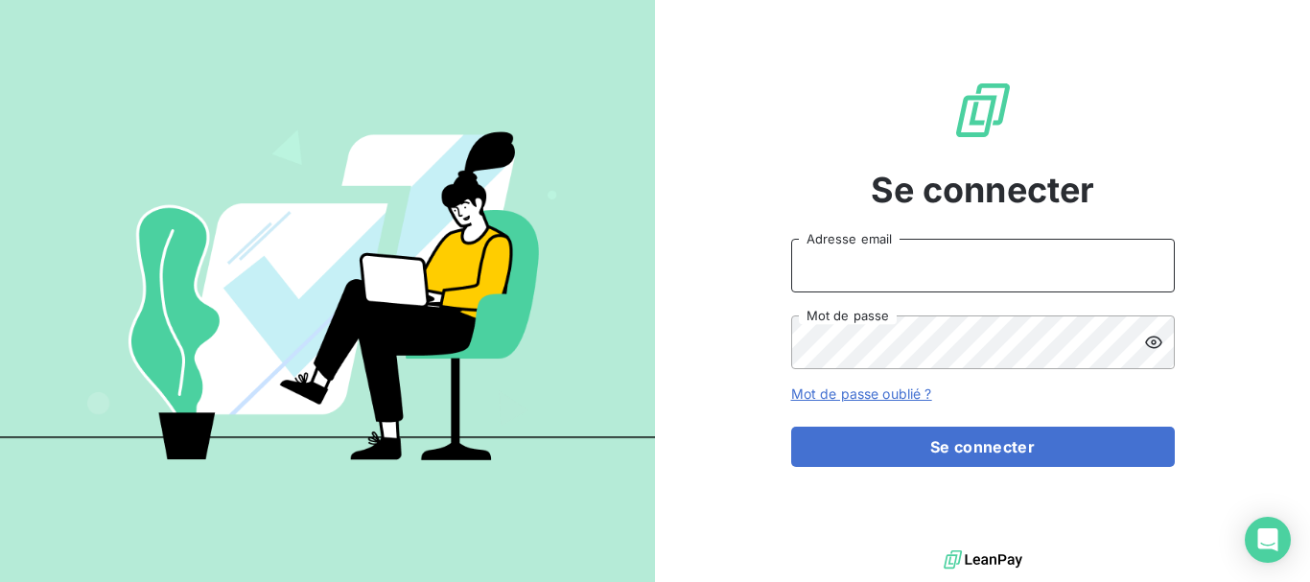
type input "[EMAIL_ADDRESS][DOMAIN_NAME]"
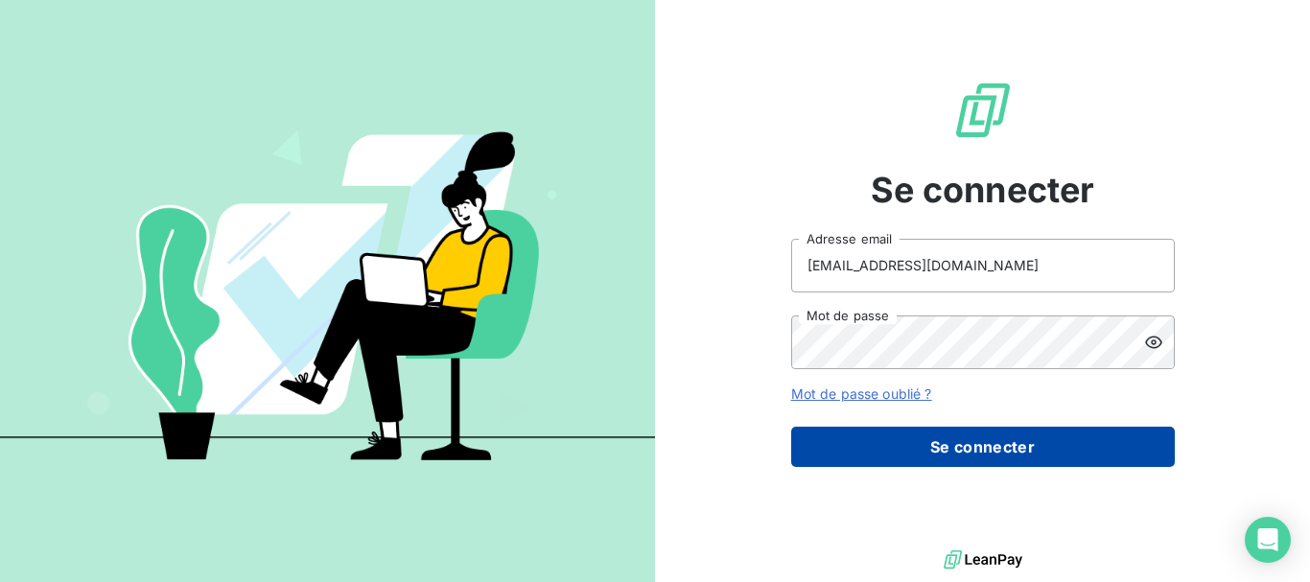
click at [944, 446] on button "Se connecter" at bounding box center [982, 447] width 383 height 40
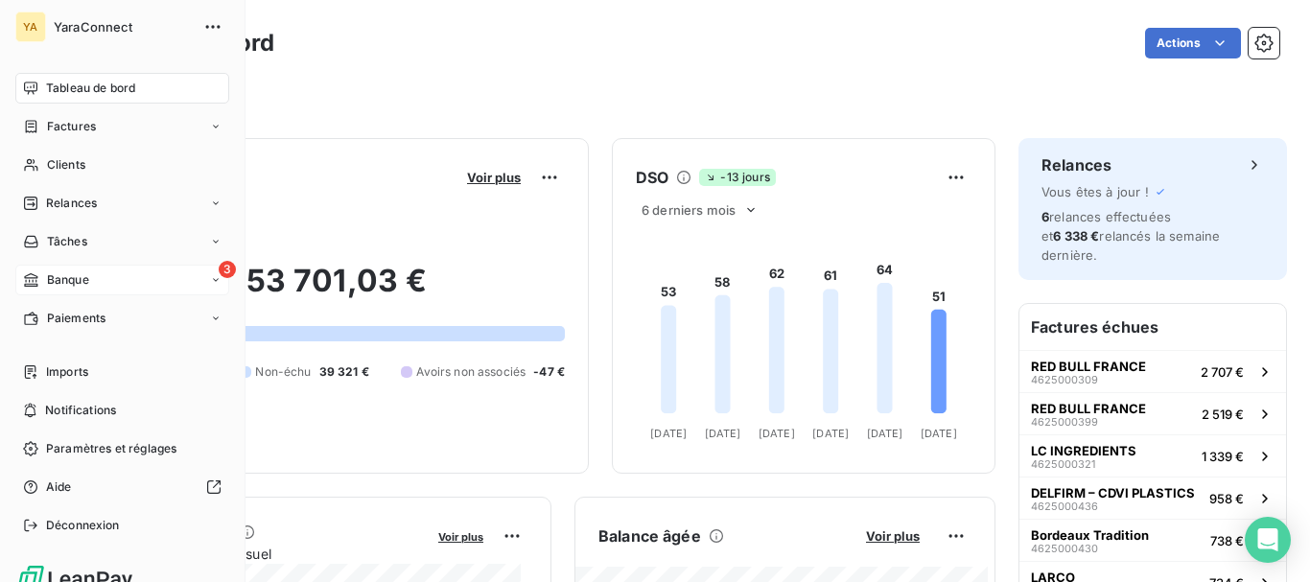
click at [38, 281] on icon at bounding box center [31, 279] width 16 height 15
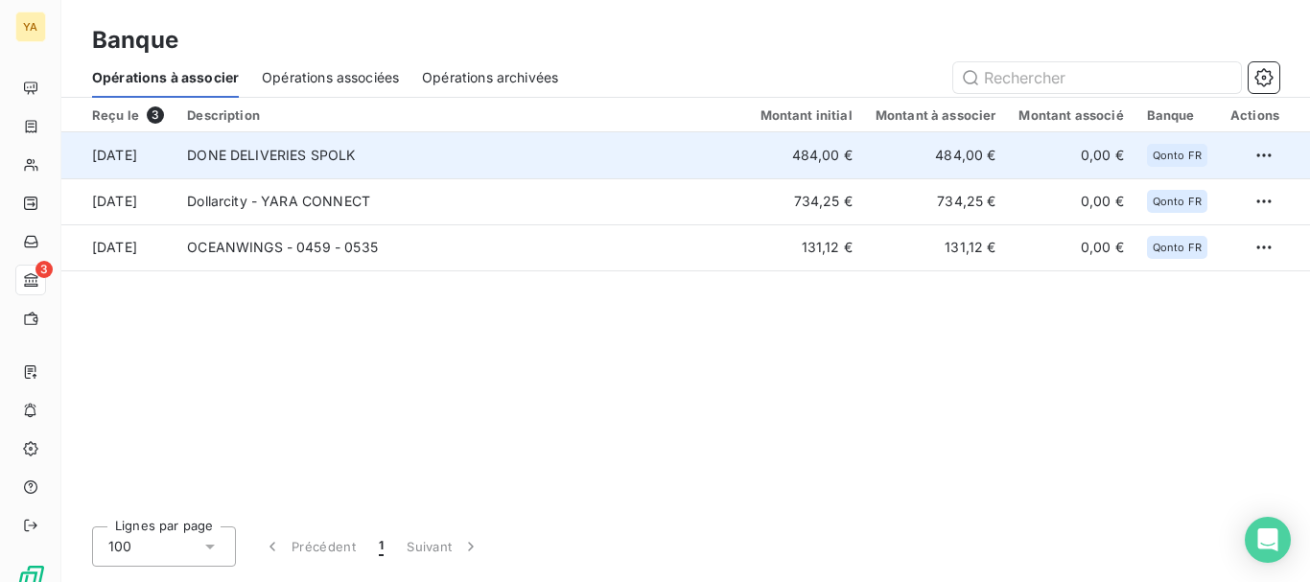
click at [511, 152] on td "DONE DELIVERIES SPOLK" at bounding box center [461, 155] width 572 height 46
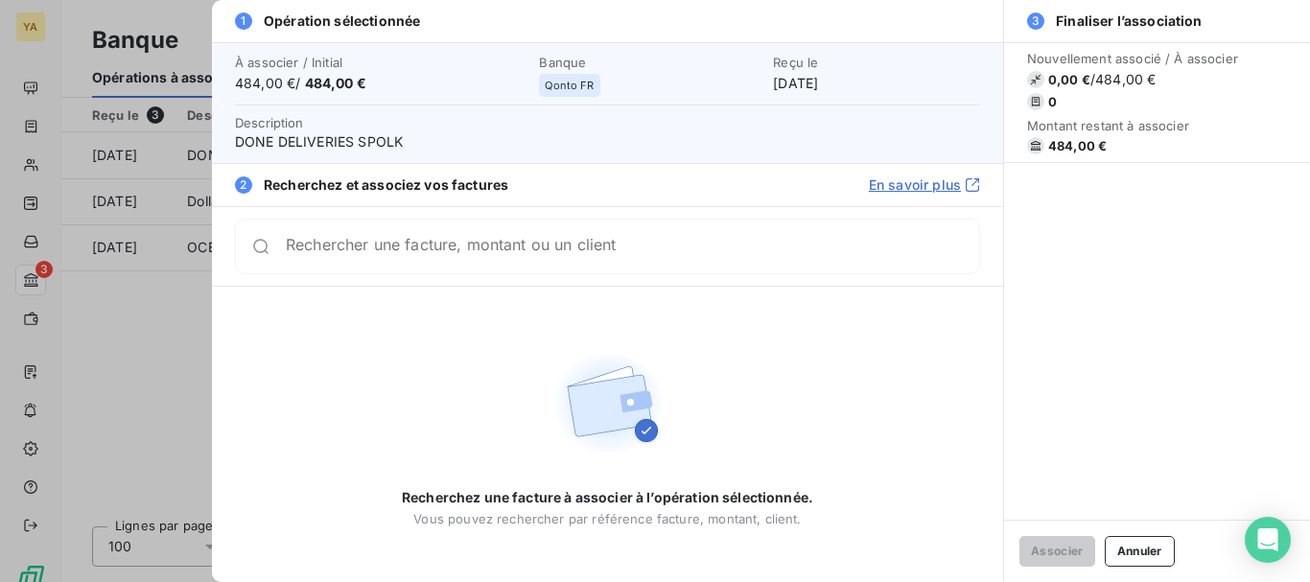
click at [476, 267] on div "Rechercher une facture, montant ou un client" at bounding box center [607, 247] width 745 height 56
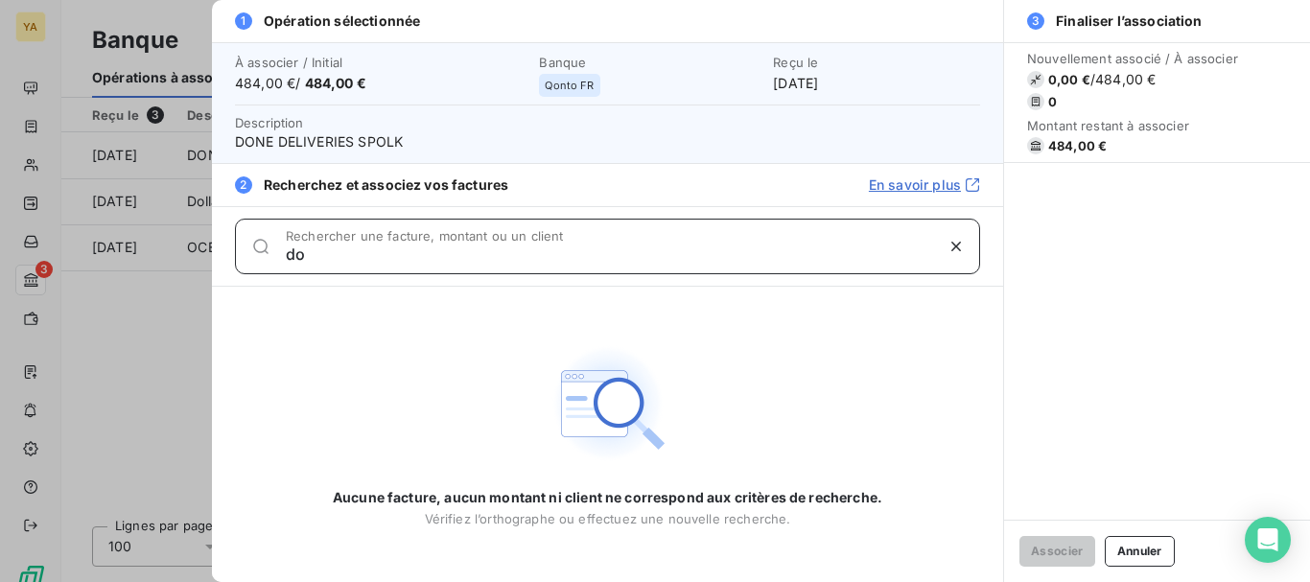
type input "d"
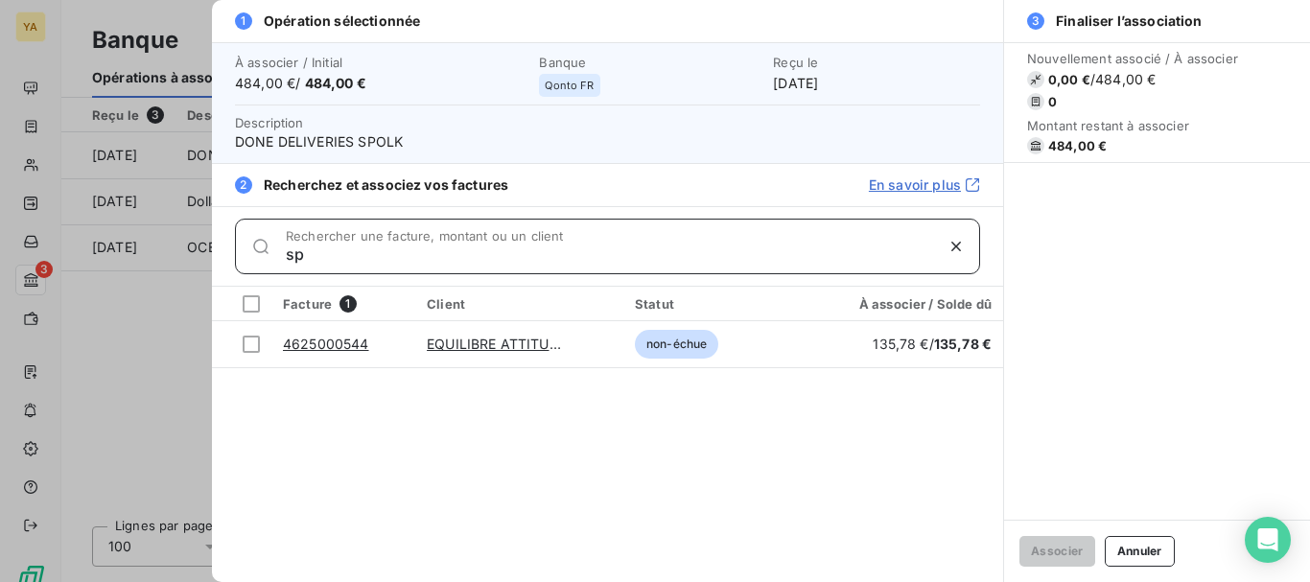
type input "s"
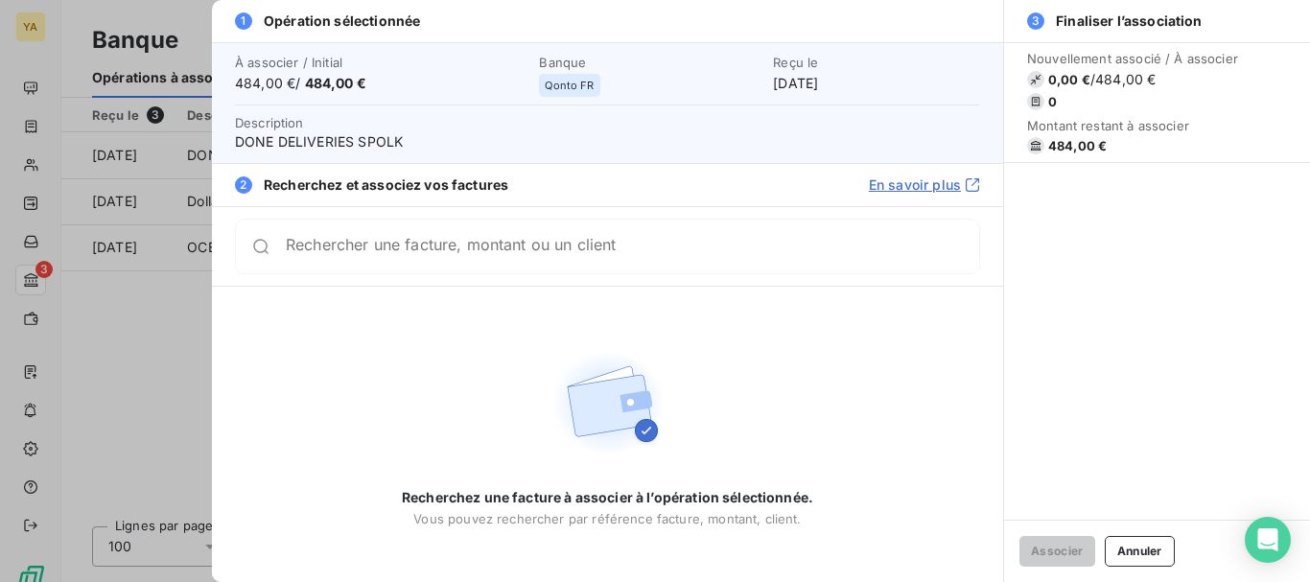
click at [17, 286] on div at bounding box center [655, 291] width 1310 height 582
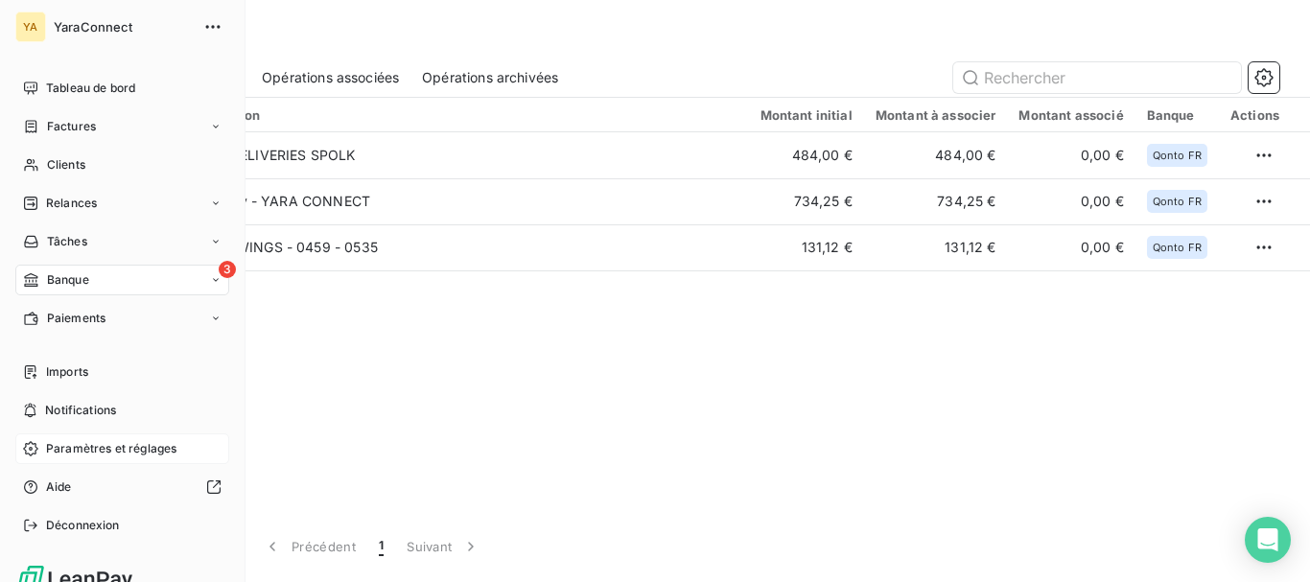
click at [104, 440] on span "Paramètres et réglages" at bounding box center [111, 448] width 130 height 17
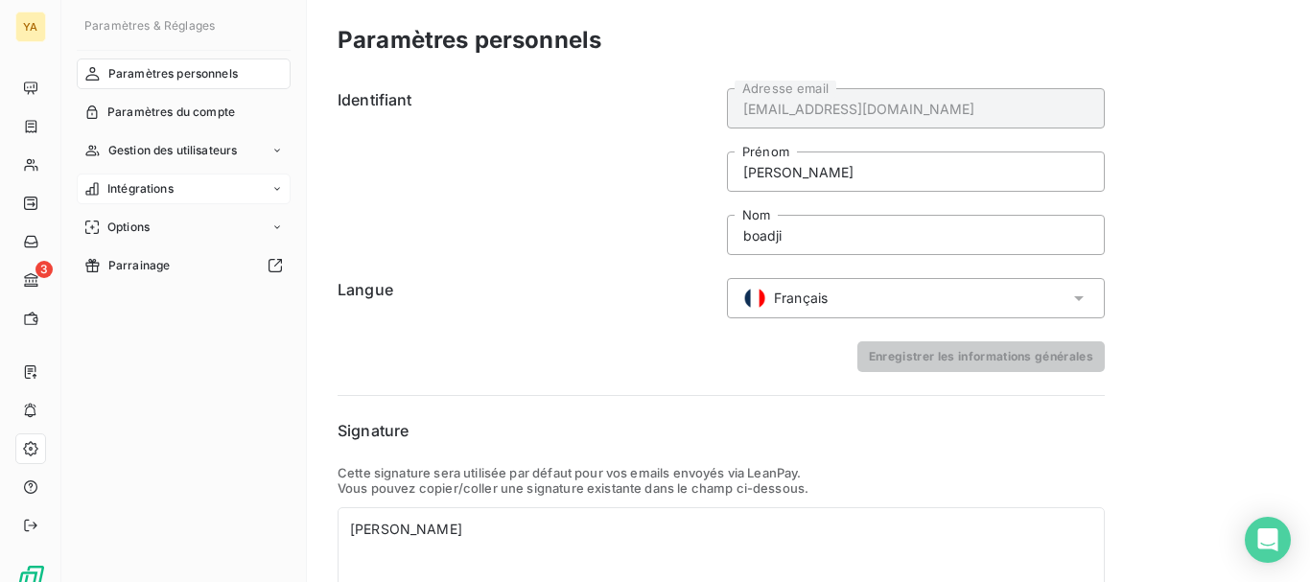
click at [161, 186] on span "Intégrations" at bounding box center [140, 188] width 66 height 17
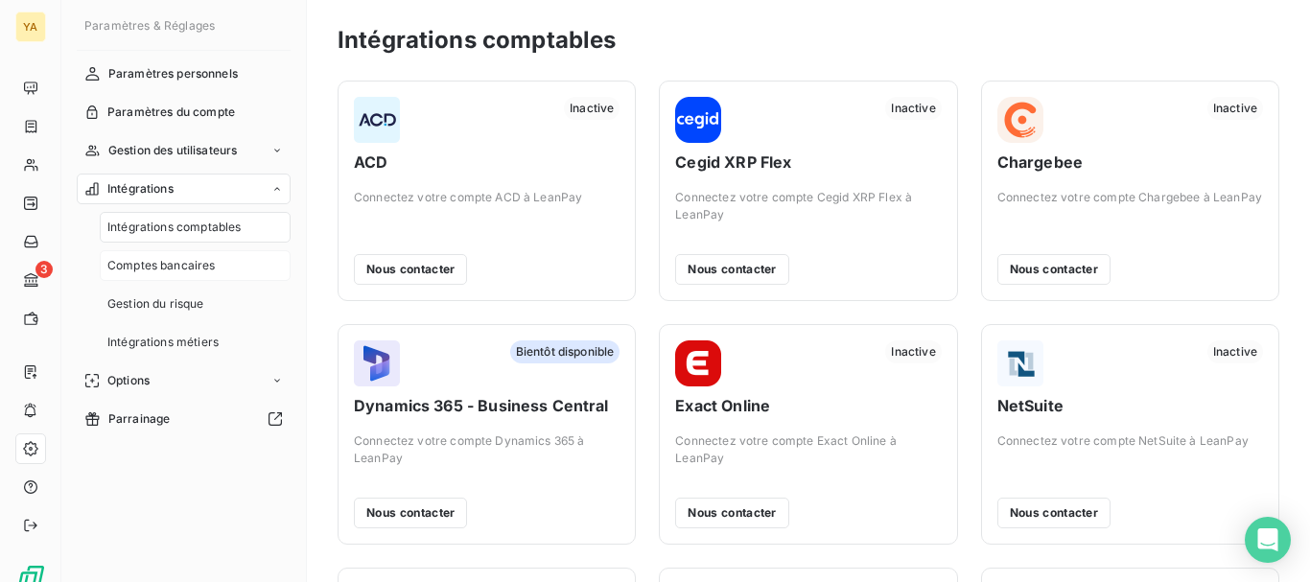
click at [168, 269] on span "Comptes bancaires" at bounding box center [161, 265] width 108 height 17
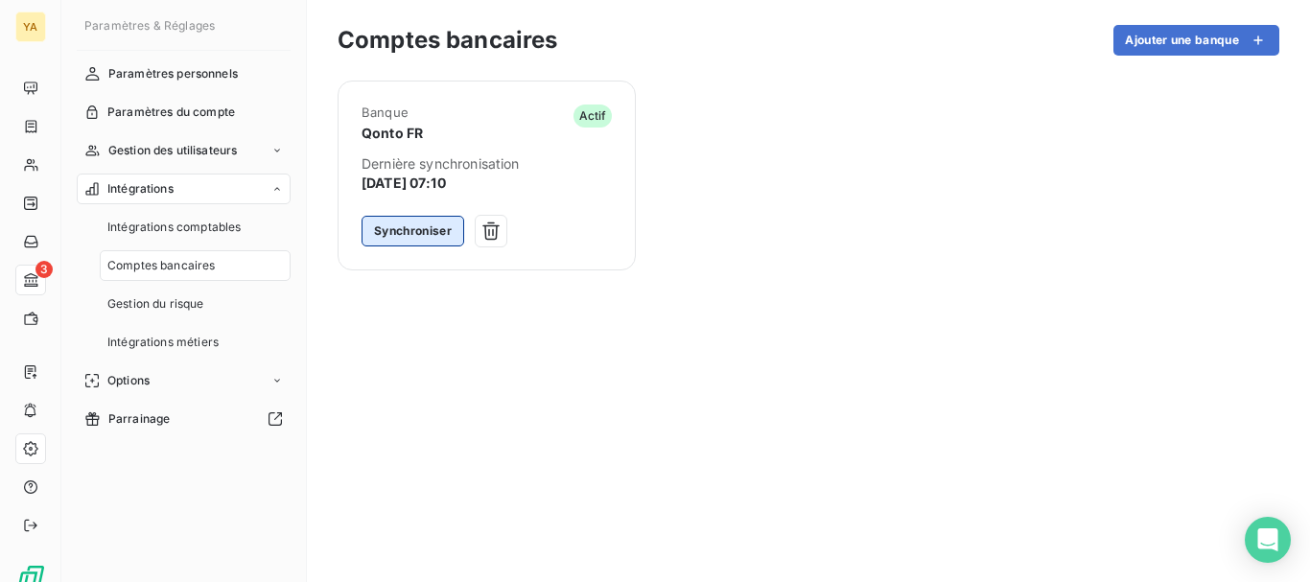
click at [400, 224] on button "Synchroniser" at bounding box center [412, 231] width 103 height 31
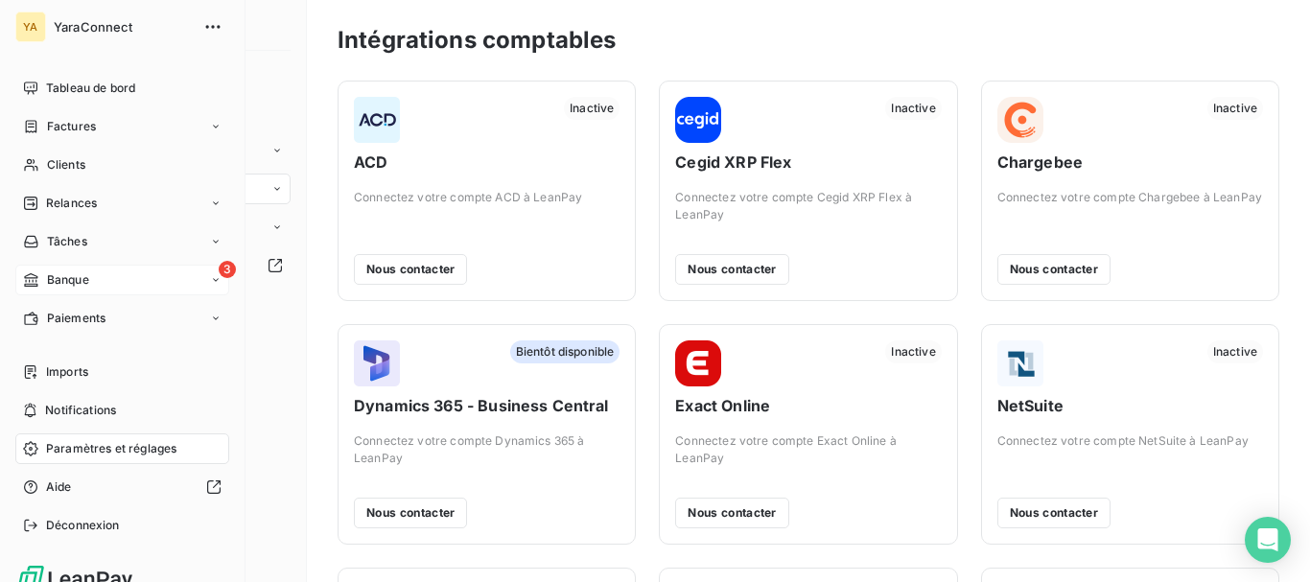
click at [82, 279] on span "Banque" at bounding box center [68, 279] width 42 height 17
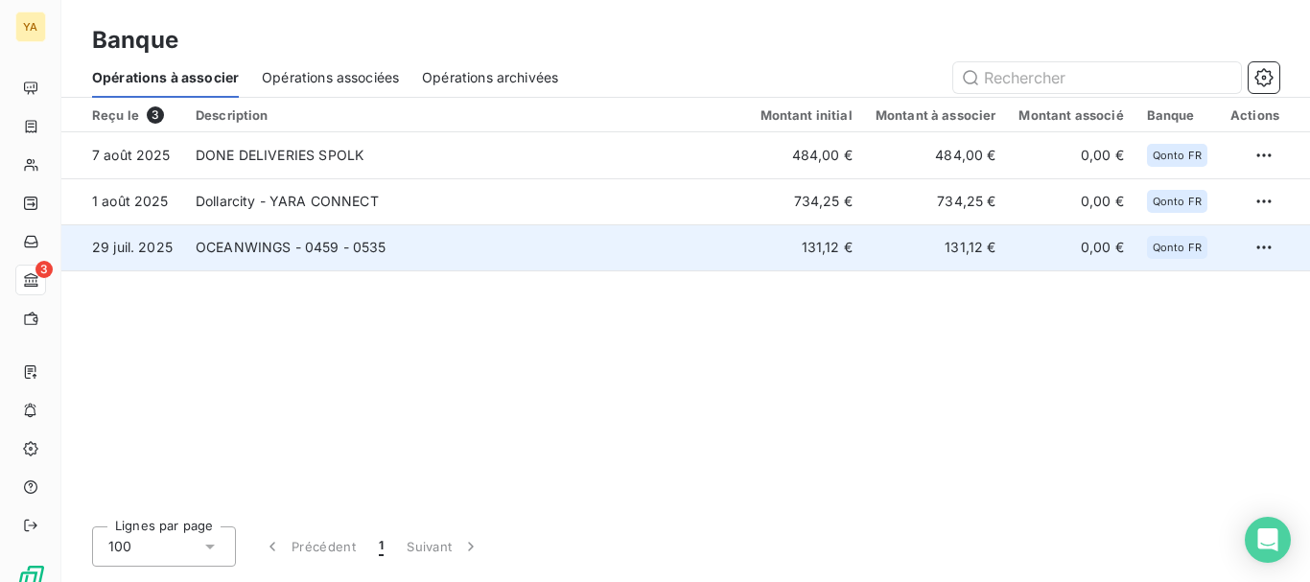
click at [611, 252] on td "OCEANWINGS - 0459 - 0535" at bounding box center [466, 247] width 565 height 46
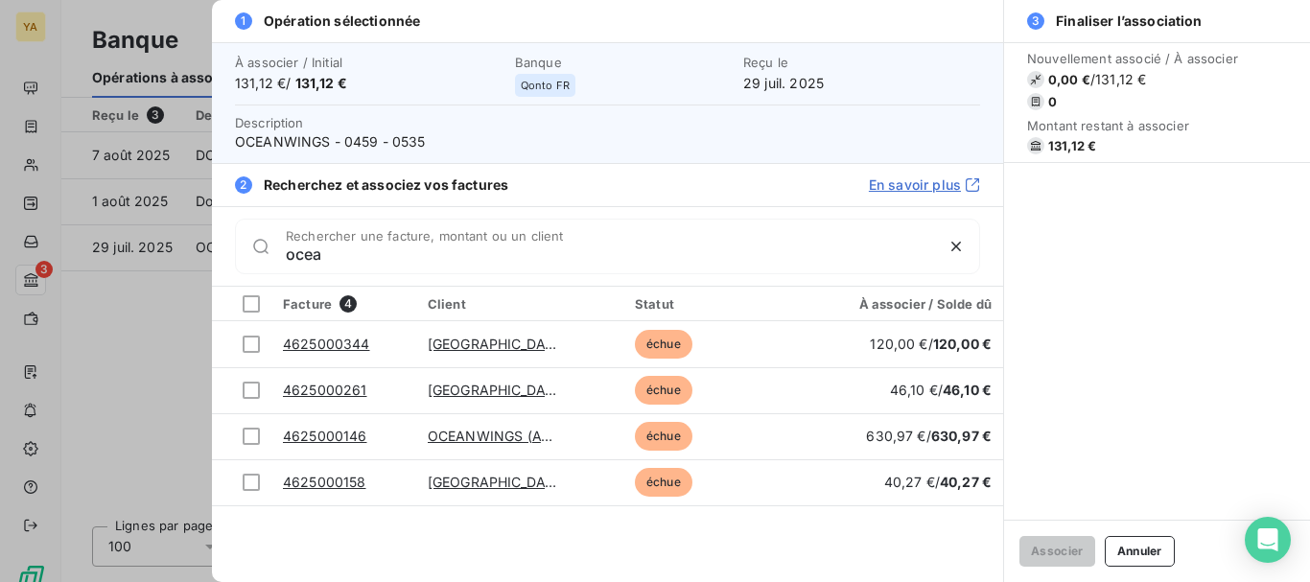
type input "ocea"
click at [139, 337] on div at bounding box center [655, 291] width 1310 height 582
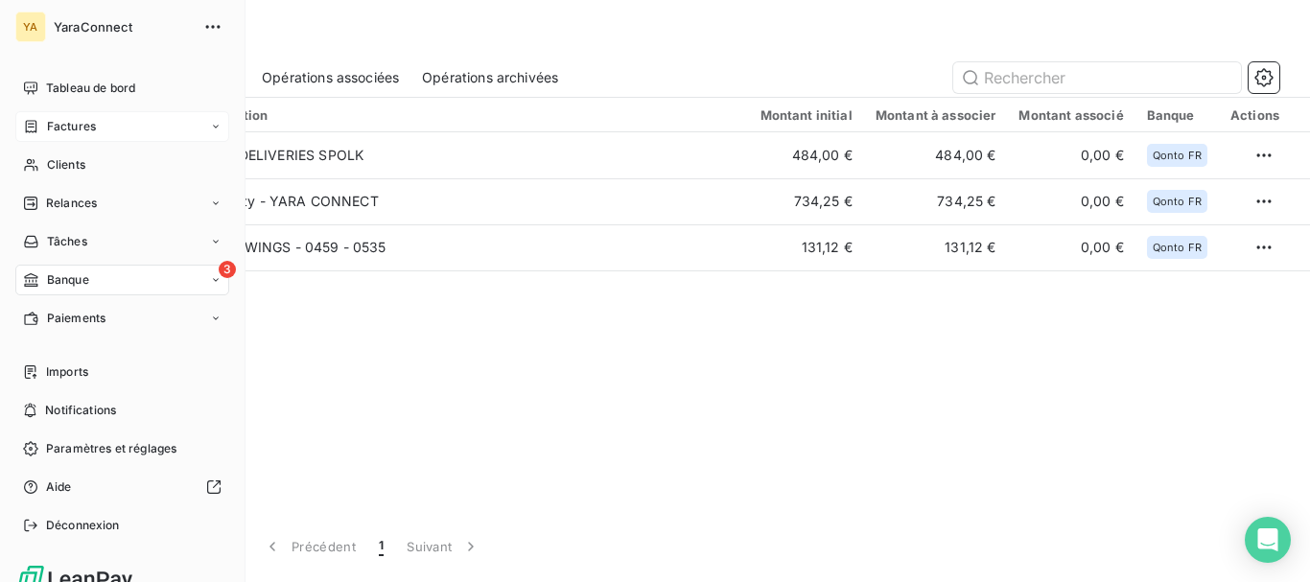
click at [58, 118] on span "Factures" at bounding box center [71, 126] width 49 height 17
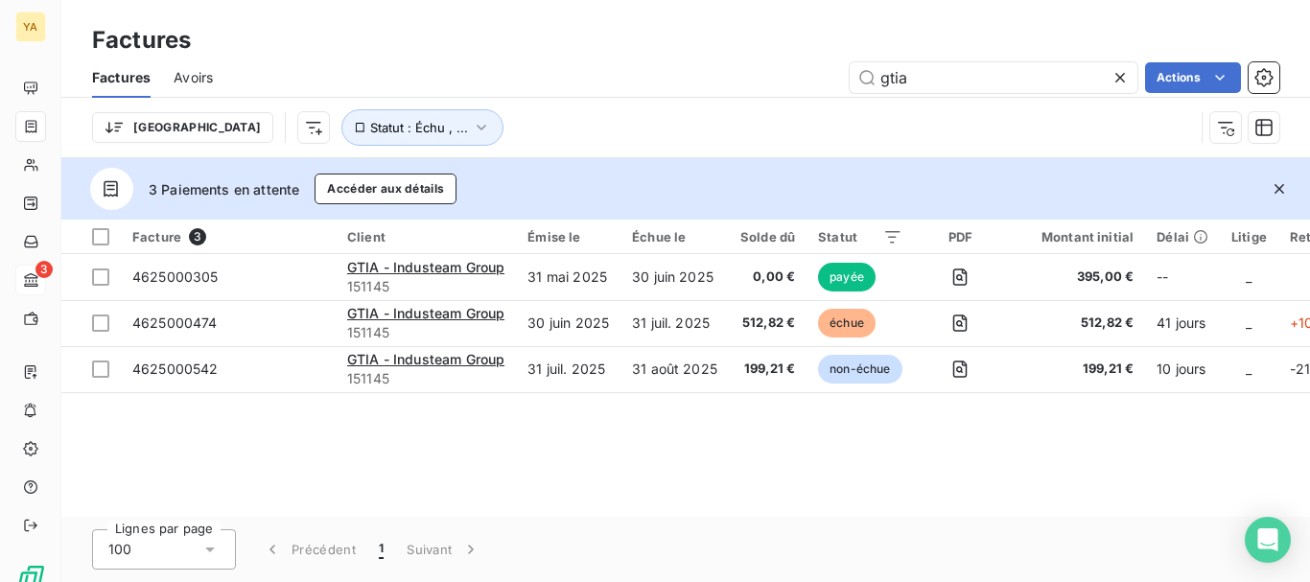
drag, startPoint x: 942, startPoint y: 73, endPoint x: 736, endPoint y: 90, distance: 206.8
click at [736, 90] on div "gtia Actions" at bounding box center [757, 77] width 1043 height 31
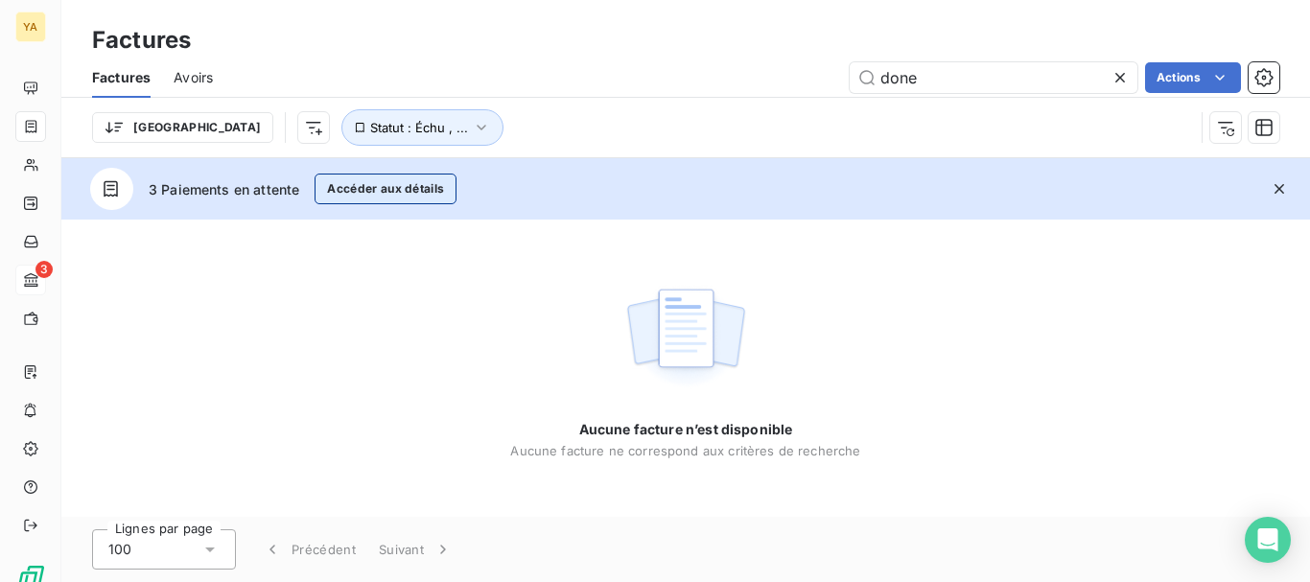
type input "done"
click at [416, 175] on button "Accéder aux détails" at bounding box center [385, 189] width 142 height 31
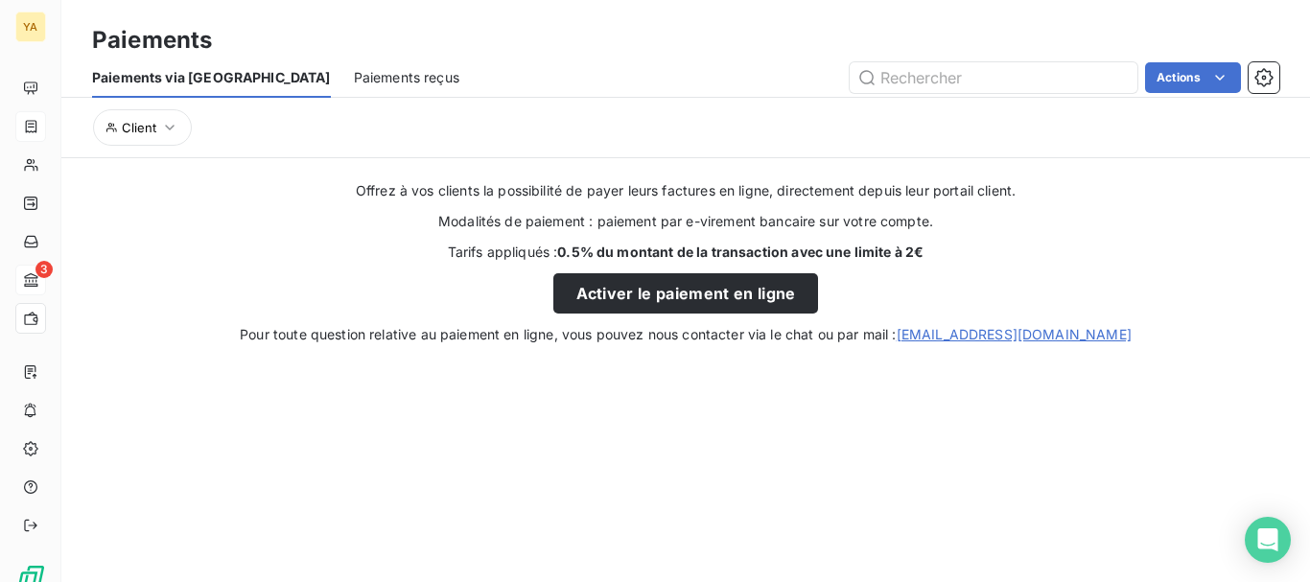
click at [354, 81] on span "Paiements reçus" at bounding box center [406, 77] width 105 height 19
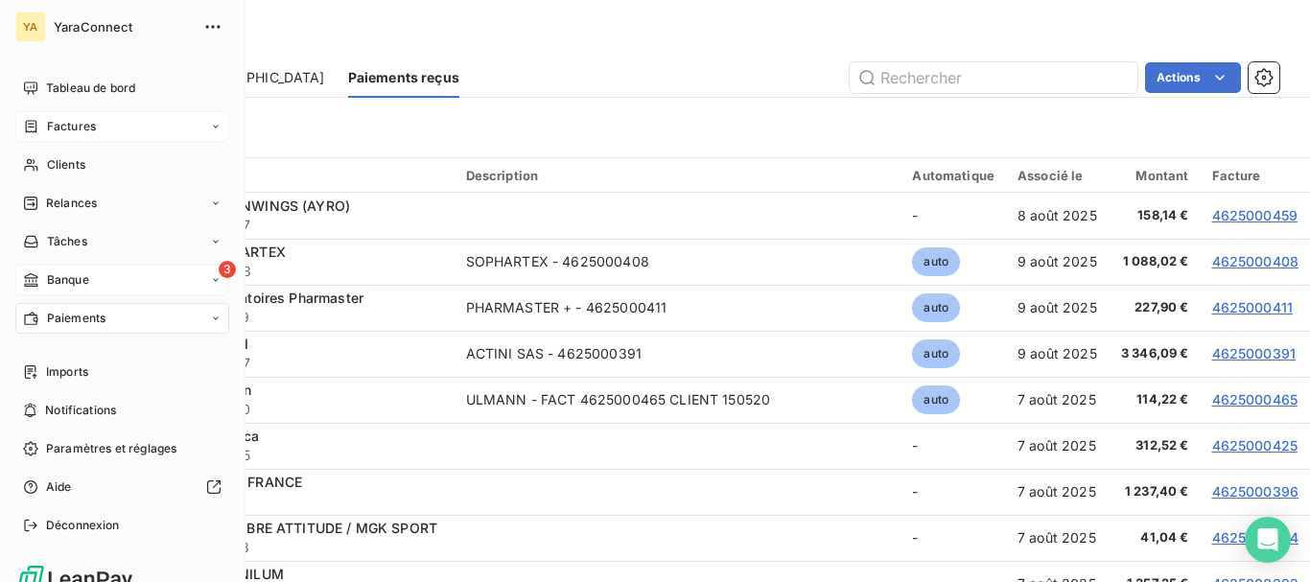
click at [84, 130] on span "Factures" at bounding box center [71, 126] width 49 height 17
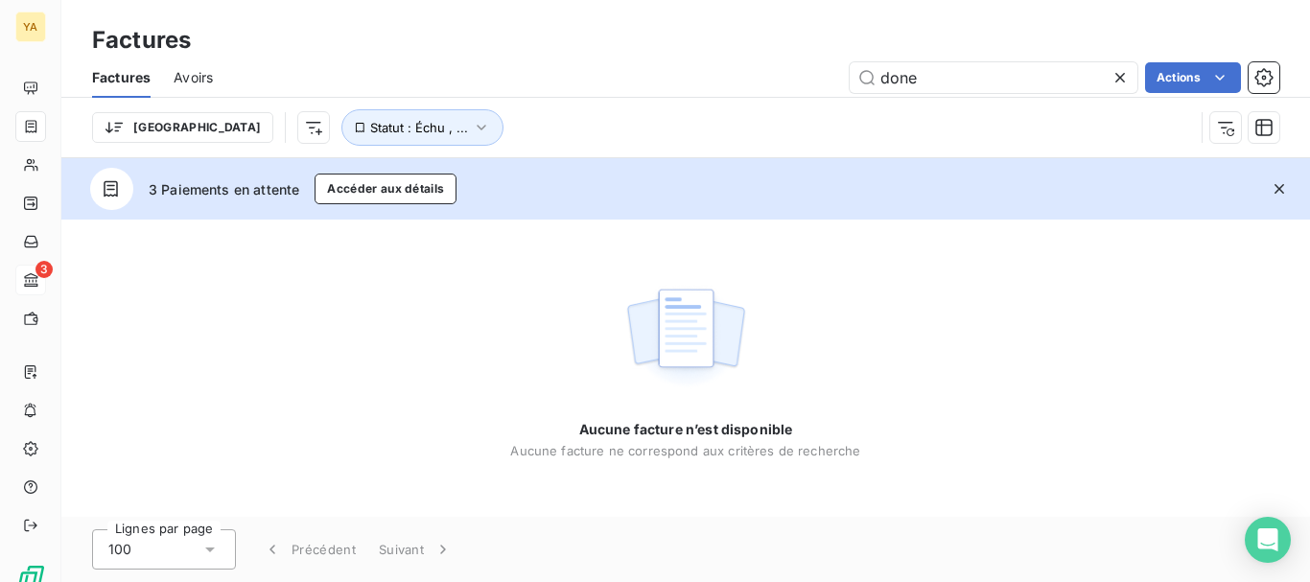
drag, startPoint x: 936, startPoint y: 72, endPoint x: 643, endPoint y: 53, distance: 293.0
click at [653, 53] on div "Factures Factures Avoirs done Actions Trier Statut : Échu , ..." at bounding box center [685, 79] width 1248 height 158
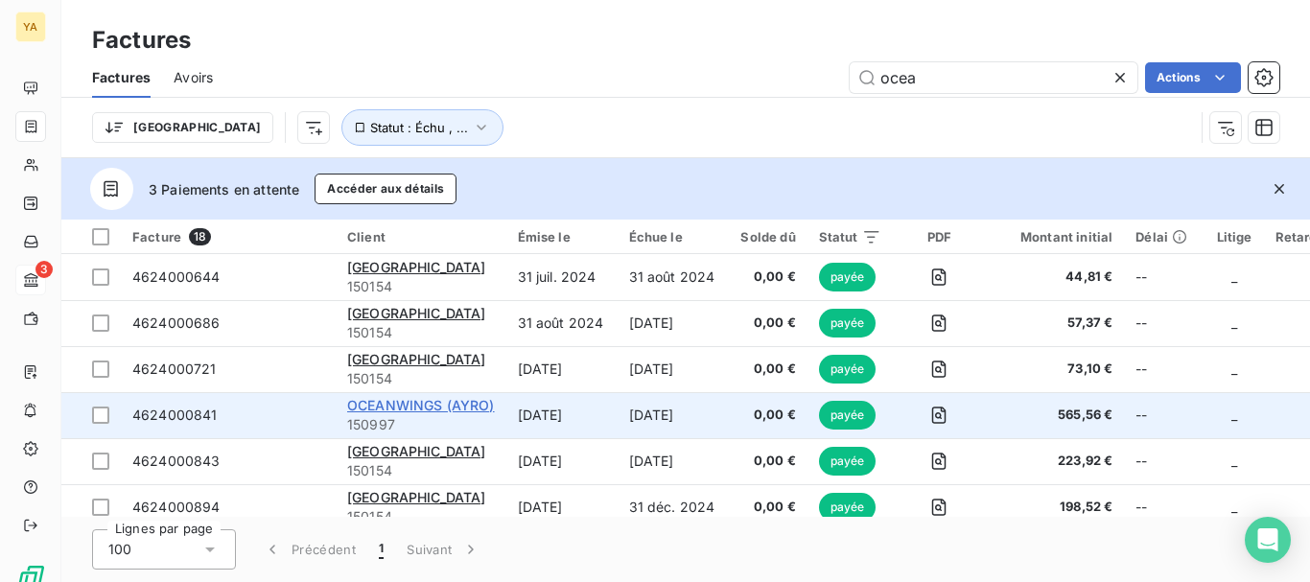
type input "ocea"
click at [363, 404] on span "OCEANWINGS (AYRO)" at bounding box center [421, 405] width 148 height 16
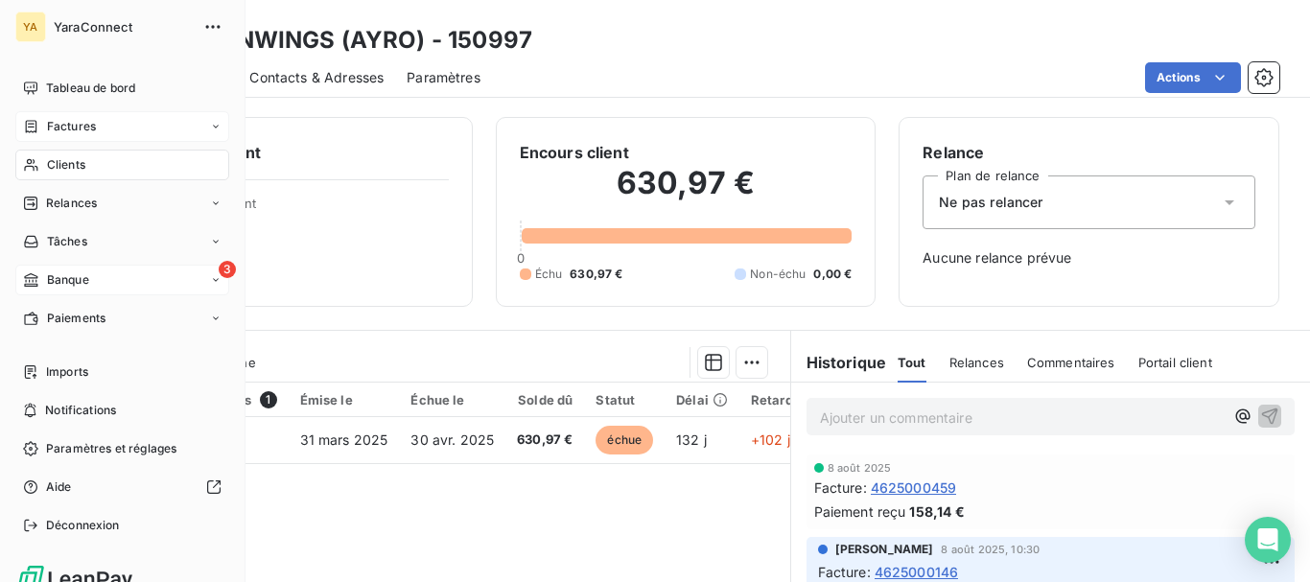
click at [91, 290] on div "3 Banque" at bounding box center [122, 280] width 214 height 31
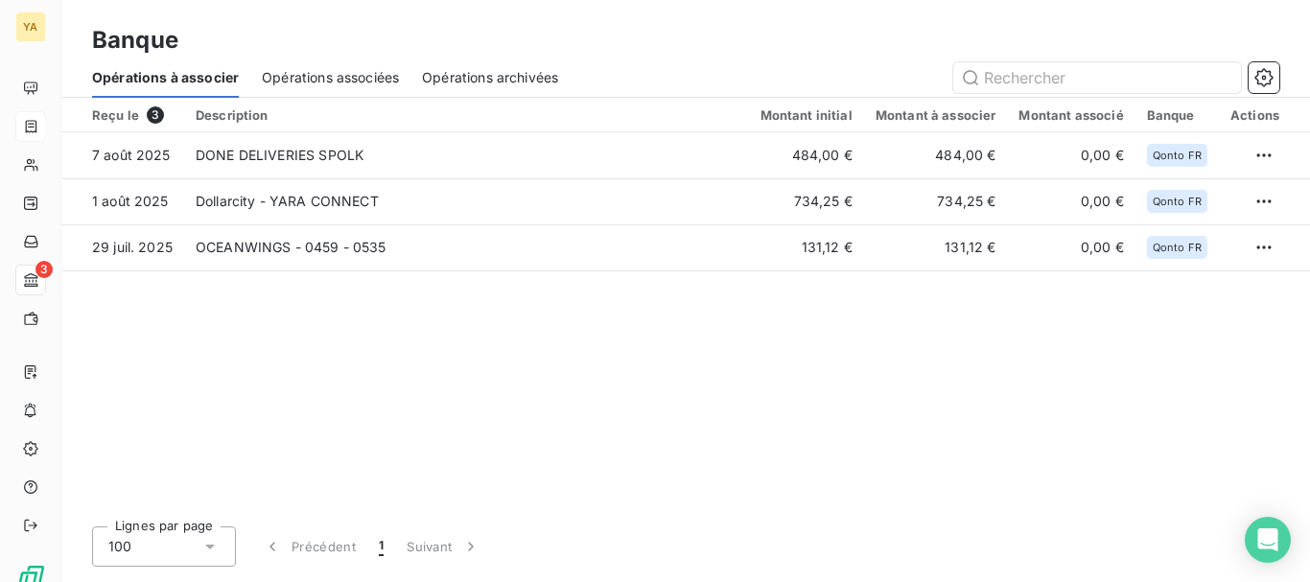
click at [521, 377] on div "Reçu le 3 Description Montant initial Montant à associer Montant associé Banque…" at bounding box center [685, 304] width 1248 height 413
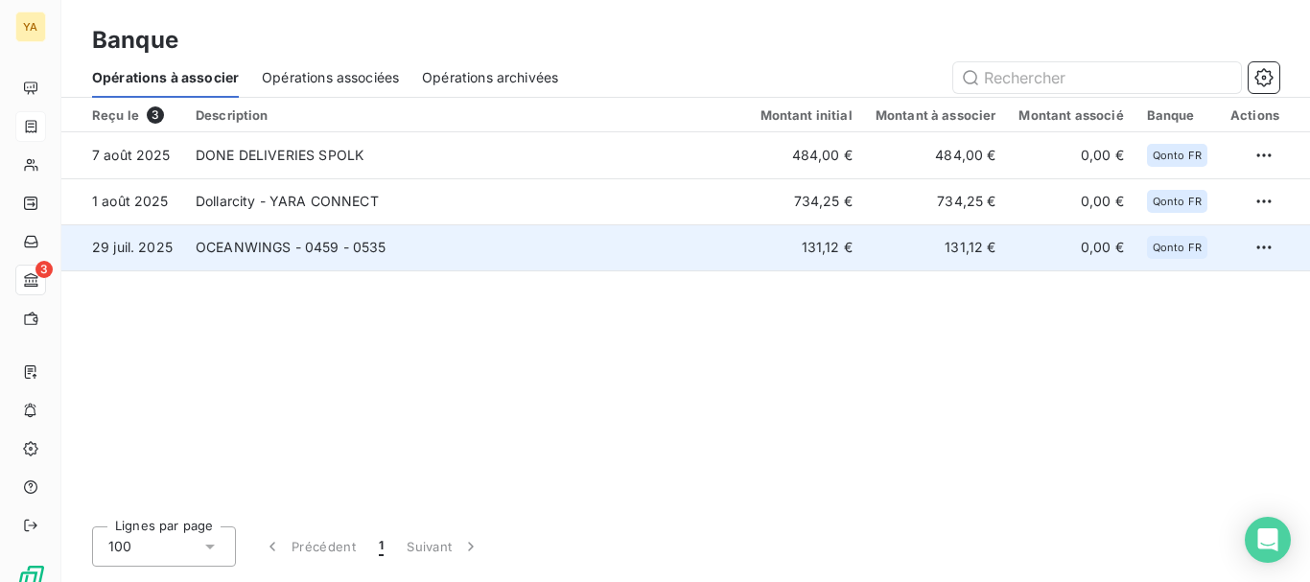
click at [488, 248] on td "OCEANWINGS - 0459 - 0535" at bounding box center [466, 247] width 565 height 46
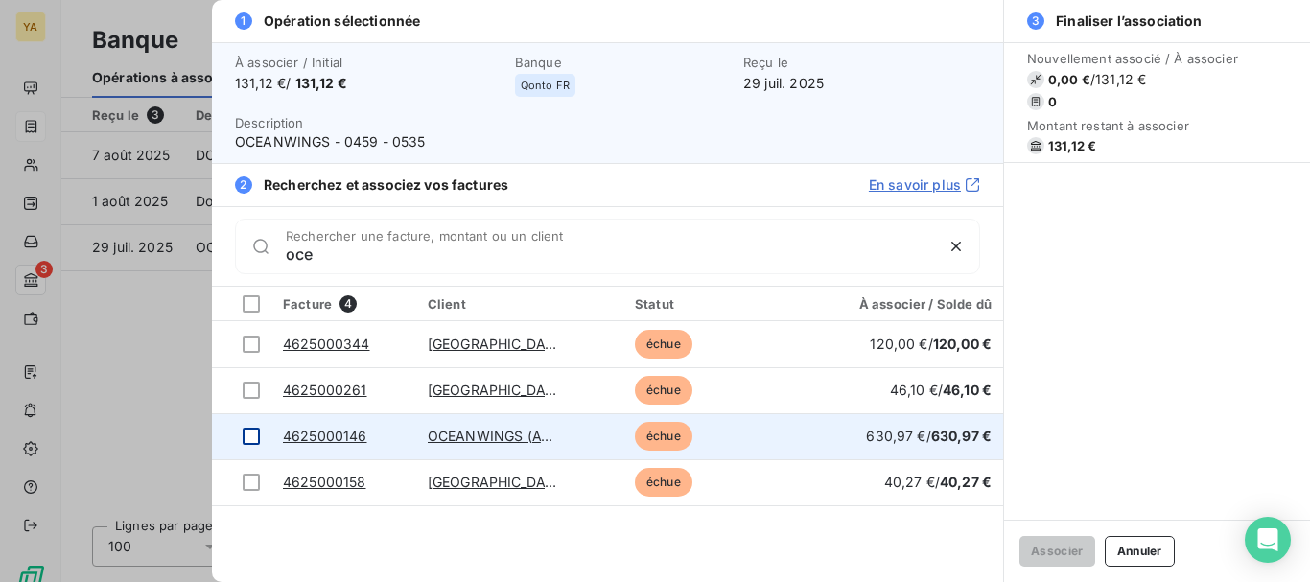
type input "oce"
click at [252, 440] on div at bounding box center [251, 436] width 17 height 17
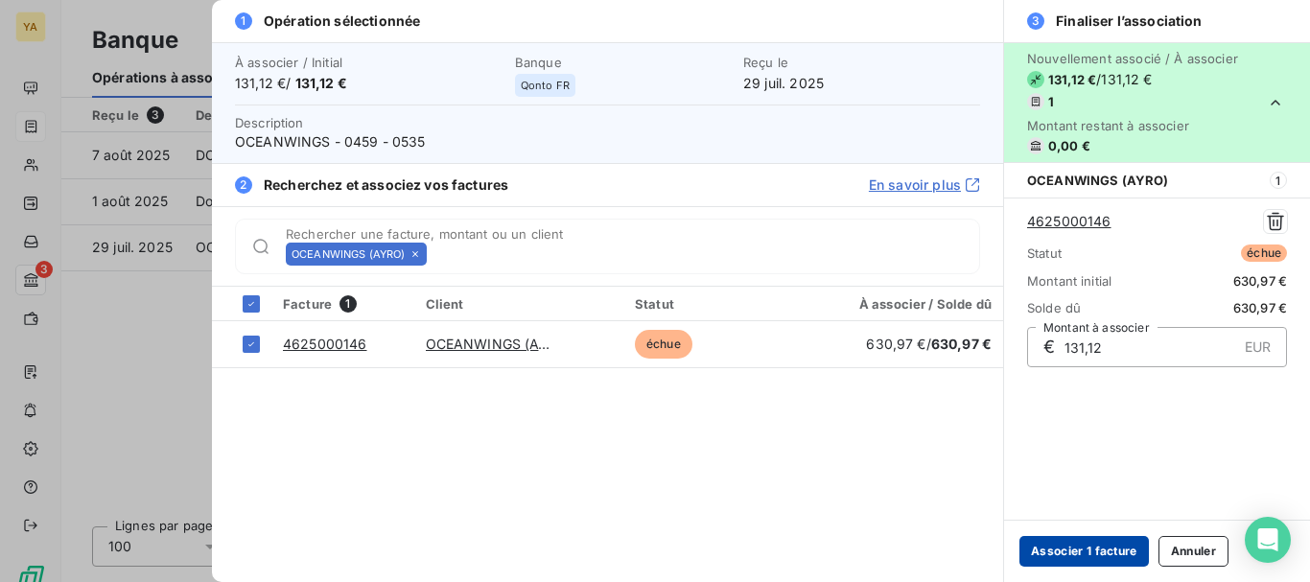
click at [1066, 545] on button "Associer 1 facture" at bounding box center [1083, 551] width 129 height 31
